Goal: Task Accomplishment & Management: Manage account settings

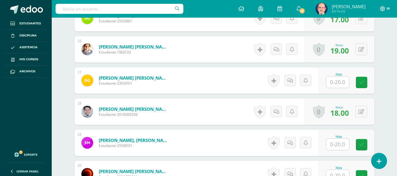
click at [386, 9] on span at bounding box center [385, 9] width 10 height 6
click at [376, 41] on span "Cerrar sesión" at bounding box center [370, 40] width 26 height 6
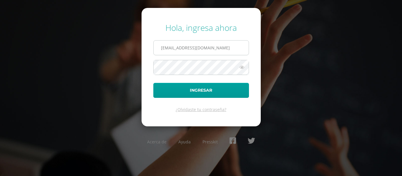
type input "[EMAIL_ADDRESS][DOMAIN_NAME]"
click at [153, 83] on button "Ingresar" at bounding box center [201, 90] width 96 height 15
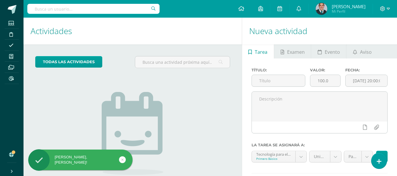
click at [122, 160] on icon at bounding box center [122, 159] width 2 height 7
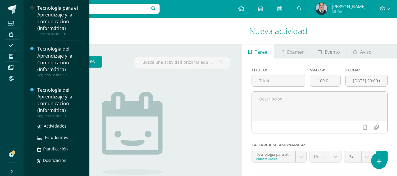
click at [59, 108] on div "Tecnología del Aprendizaje y la Comunicación (Informática)" at bounding box center [59, 100] width 45 height 27
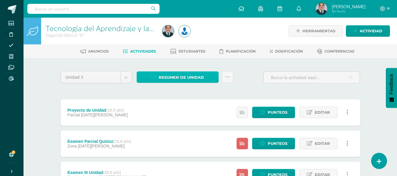
click at [179, 77] on span "Resumen de unidad" at bounding box center [181, 77] width 45 height 11
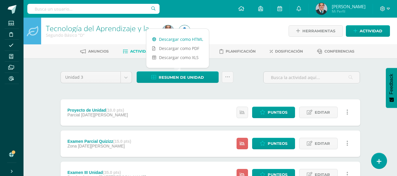
click at [184, 37] on link "Descargar como HTML" at bounding box center [177, 39] width 63 height 9
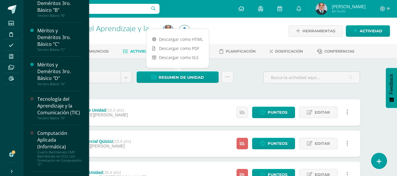
scroll to position [380, 0]
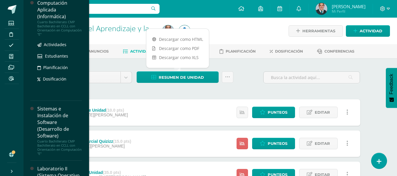
click at [63, 36] on div "Cuarto Bachillerato CMP Bachillerato en CCLL con Orientación en Computación "E"" at bounding box center [59, 28] width 45 height 16
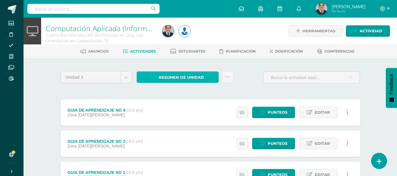
click at [177, 81] on span "Resumen de unidad" at bounding box center [181, 77] width 45 height 11
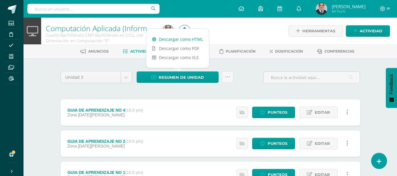
click at [181, 39] on link "Descargar como HTML" at bounding box center [177, 39] width 63 height 9
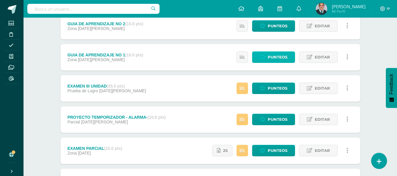
click at [279, 57] on span "Punteos" at bounding box center [278, 57] width 20 height 11
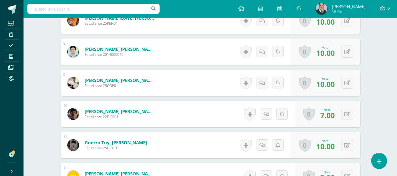
scroll to position [414, 0]
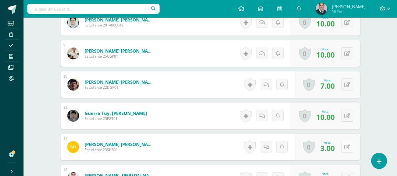
click at [348, 148] on icon at bounding box center [348, 147] width 6 height 5
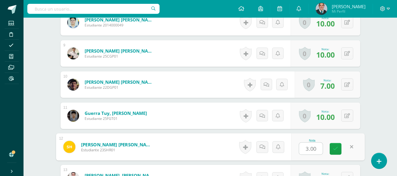
type input "8"
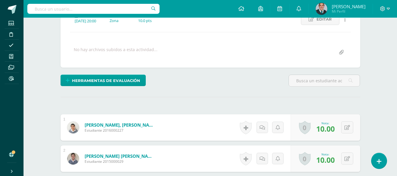
scroll to position [0, 0]
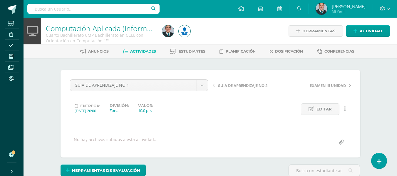
click at [124, 29] on link "Computación Aplicada (Informática)" at bounding box center [105, 28] width 119 height 10
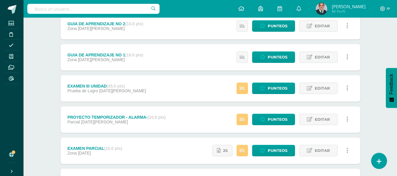
scroll to position [147, 0]
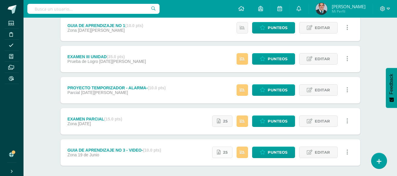
click at [228, 151] on link "25" at bounding box center [222, 152] width 20 height 11
click at [227, 124] on span "25" at bounding box center [225, 121] width 5 height 11
click at [384, 11] on icon at bounding box center [382, 8] width 5 height 5
click at [376, 41] on span "Cerrar sesión" at bounding box center [370, 40] width 26 height 6
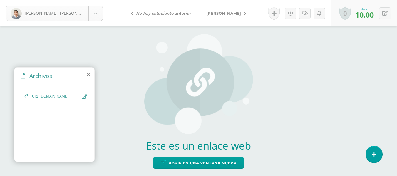
click at [99, 0] on body "[PERSON_NAME], [PERSON_NAME], [PERSON_NAME] [PERSON_NAME] [GEOGRAPHIC_DATA][PER…" at bounding box center [198, 0] width 397 height 0
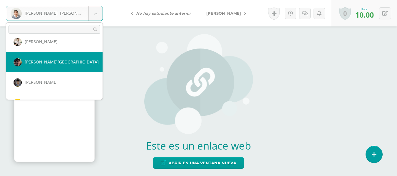
scroll to position [199, 0]
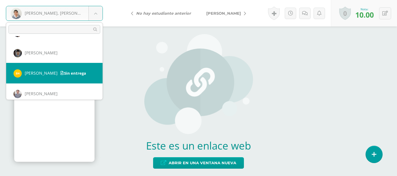
select select "1799"
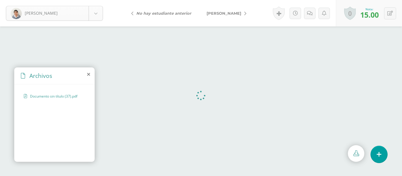
click at [100, 0] on body "[PERSON_NAME] [PERSON_NAME] [PERSON_NAME], [PERSON_NAME][GEOGRAPHIC_DATA], [GEO…" at bounding box center [201, 0] width 402 height 0
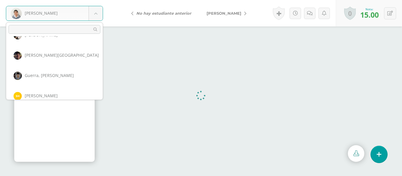
scroll to position [206, 0]
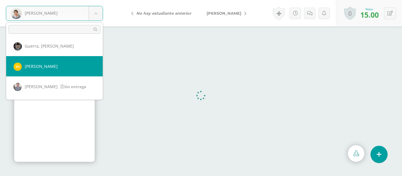
select select "1799"
